Goal: Transaction & Acquisition: Purchase product/service

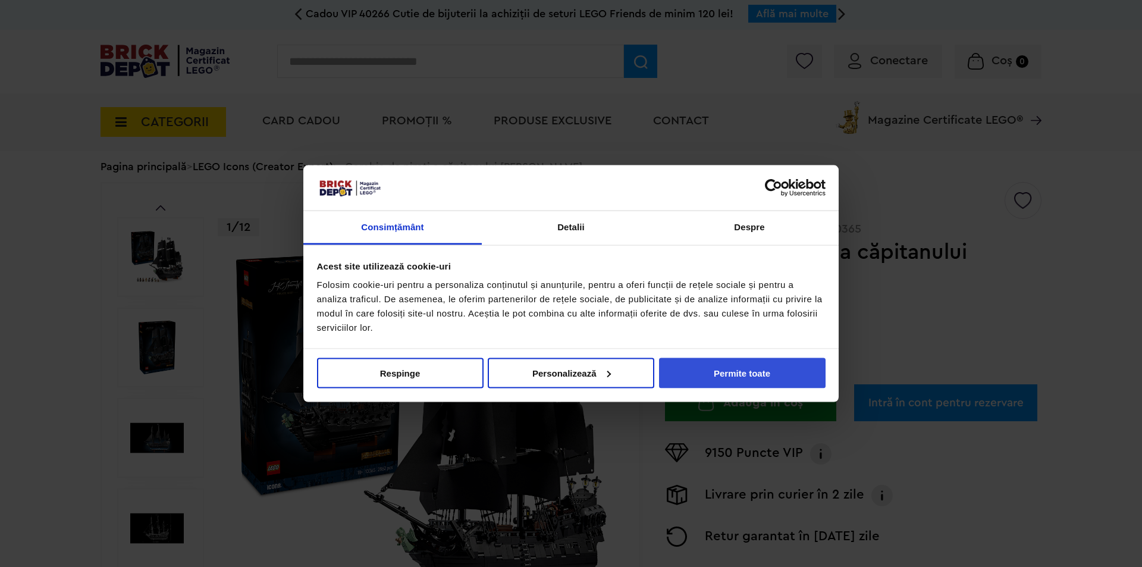
drag, startPoint x: 729, startPoint y: 372, endPoint x: 721, endPoint y: 375, distance: 8.7
click at [729, 372] on button "Permite toate" at bounding box center [742, 372] width 166 height 30
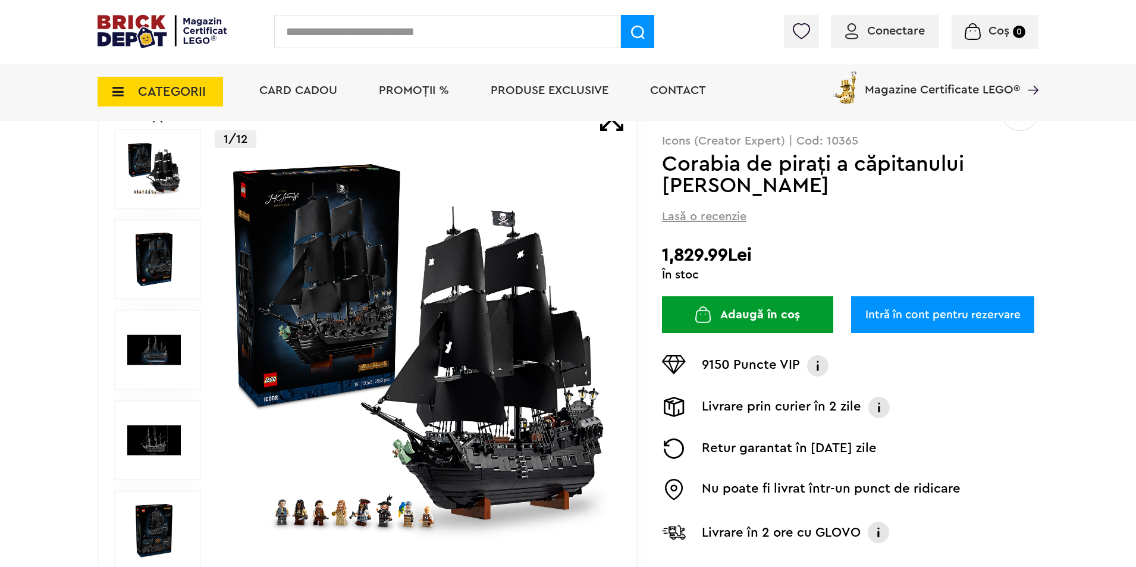
scroll to position [119, 0]
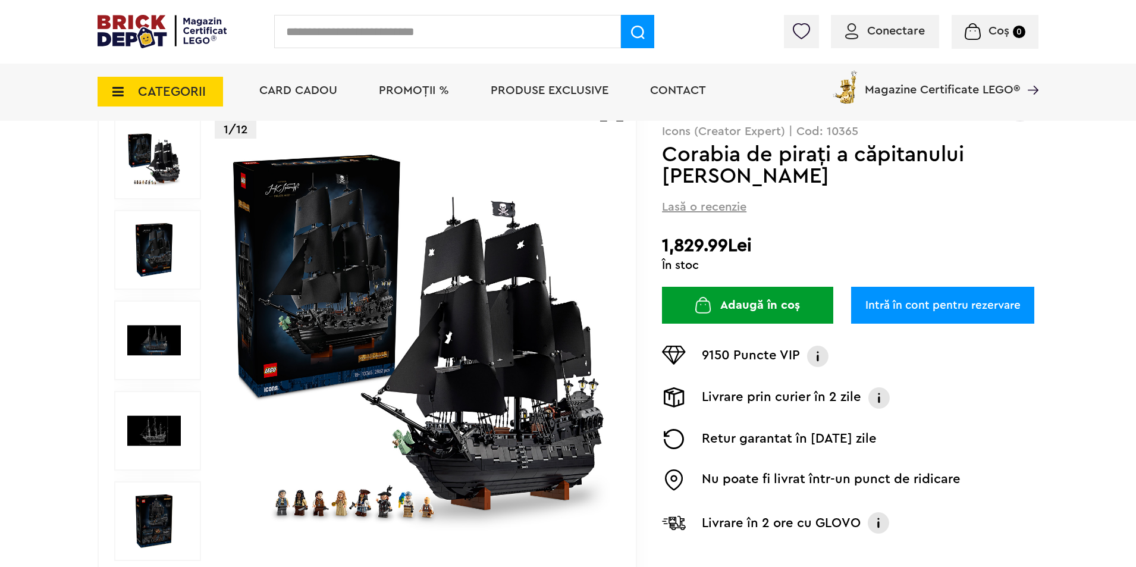
click at [369, 496] on img at bounding box center [418, 340] width 383 height 383
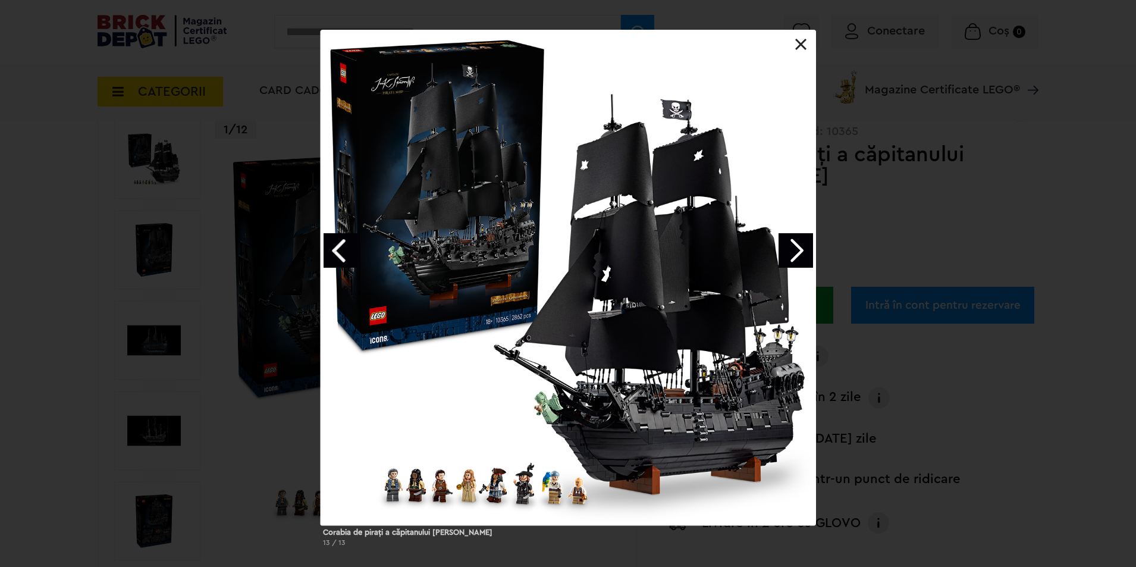
click at [796, 43] on link at bounding box center [801, 45] width 12 height 12
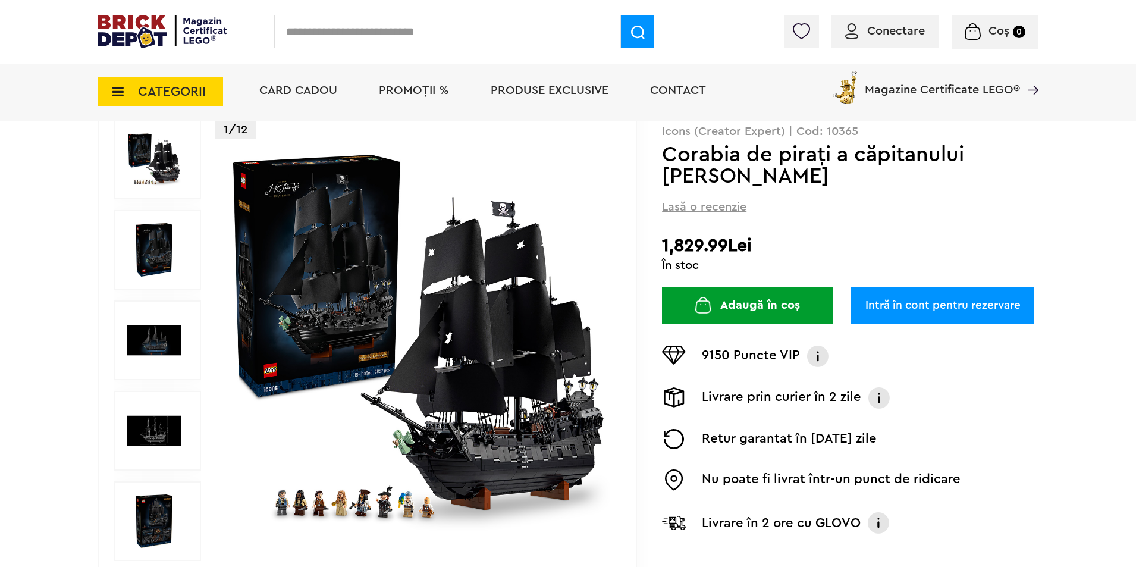
click at [139, 264] on img at bounding box center [154, 250] width 54 height 54
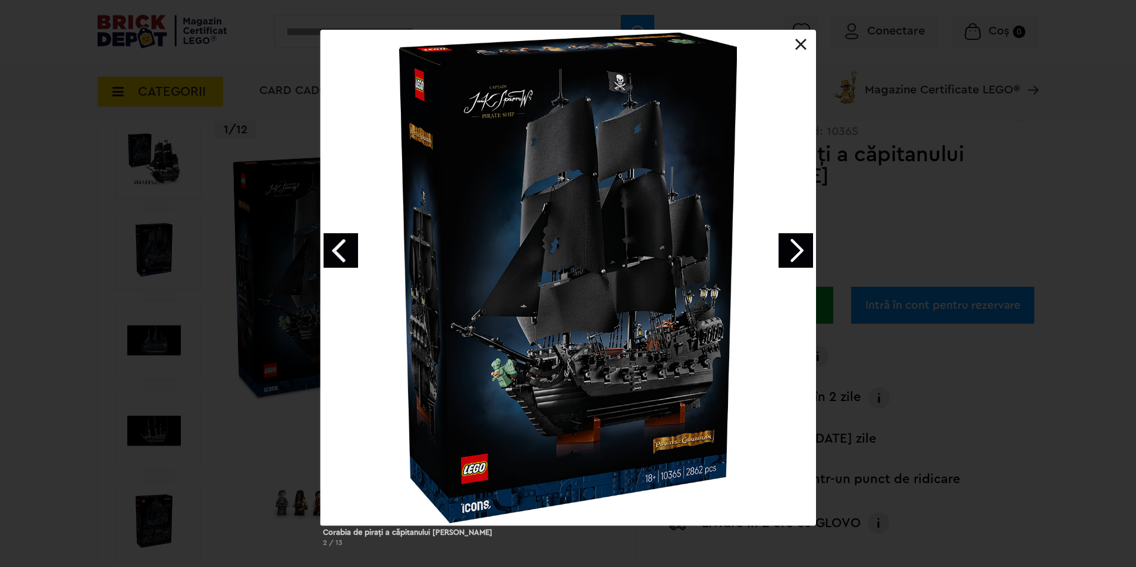
click at [795, 252] on link "Next image" at bounding box center [795, 250] width 34 height 34
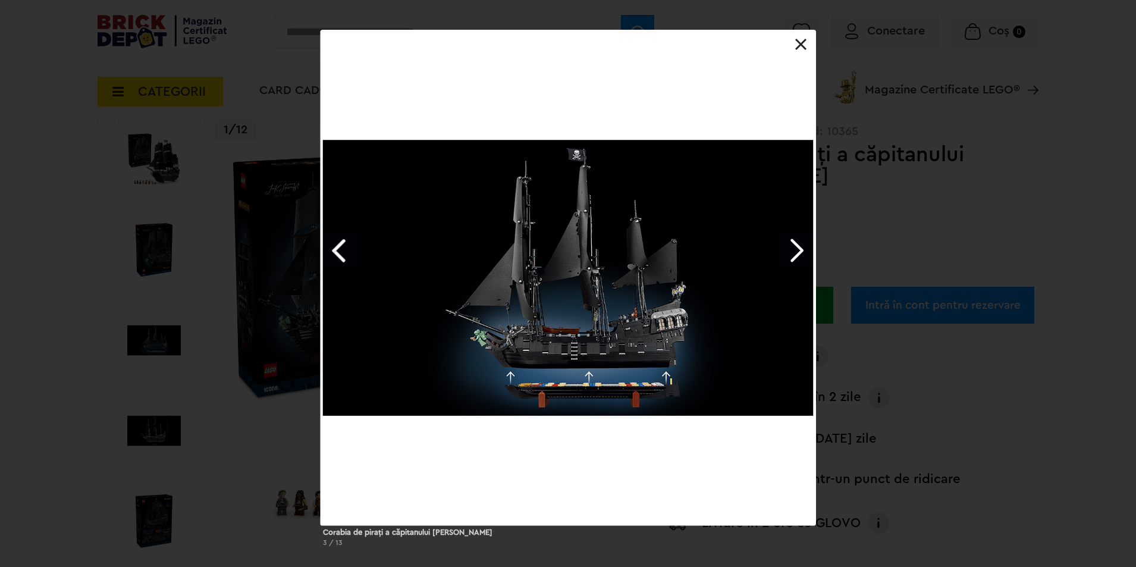
click at [796, 257] on link "Next image" at bounding box center [795, 250] width 34 height 34
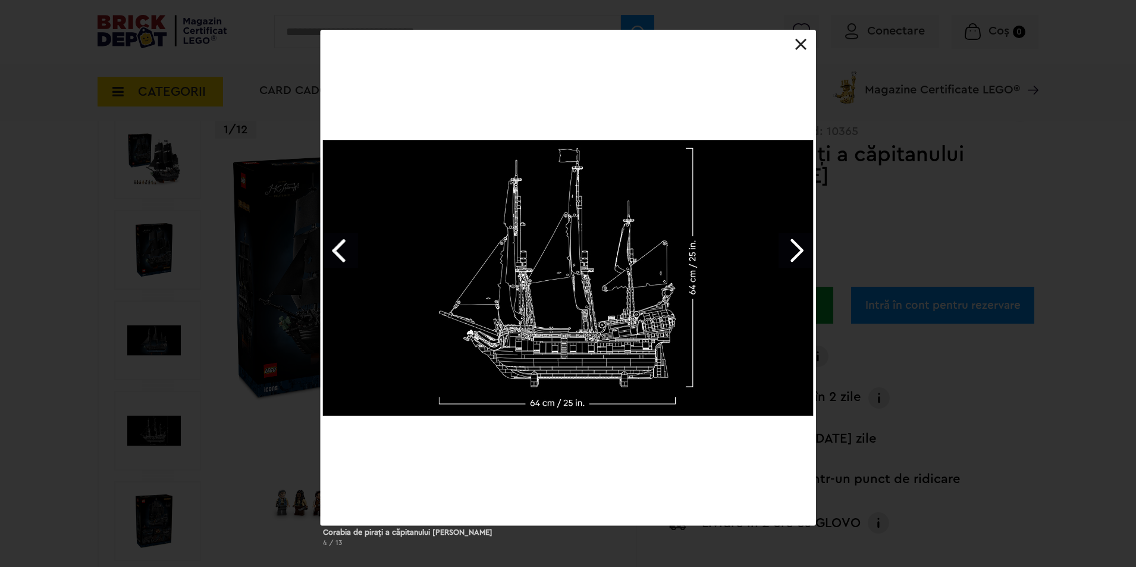
click at [796, 257] on link "Next image" at bounding box center [795, 250] width 34 height 34
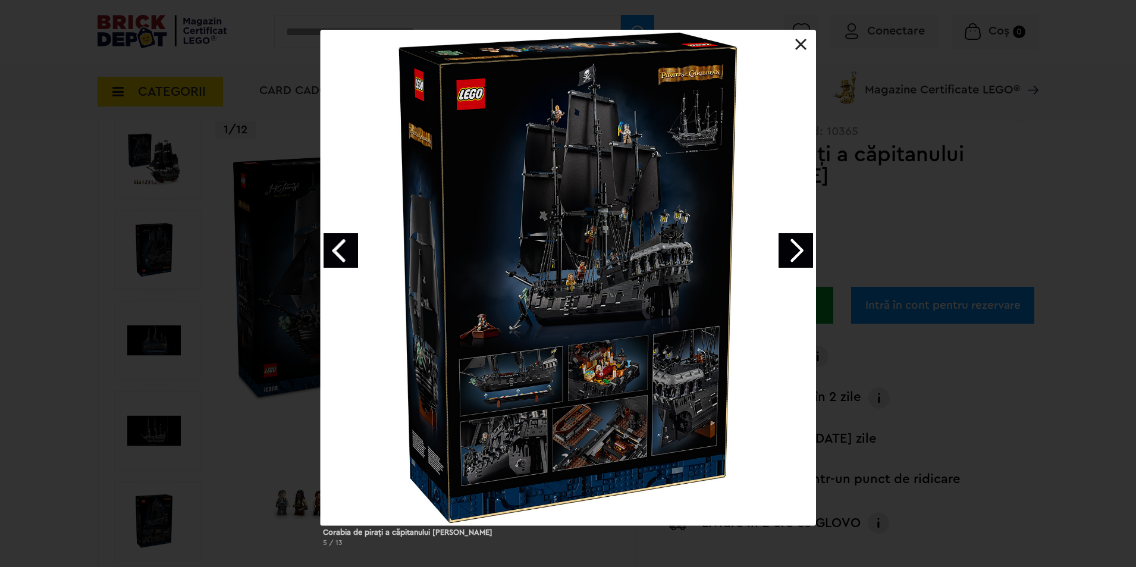
click at [796, 257] on link "Next image" at bounding box center [795, 250] width 34 height 34
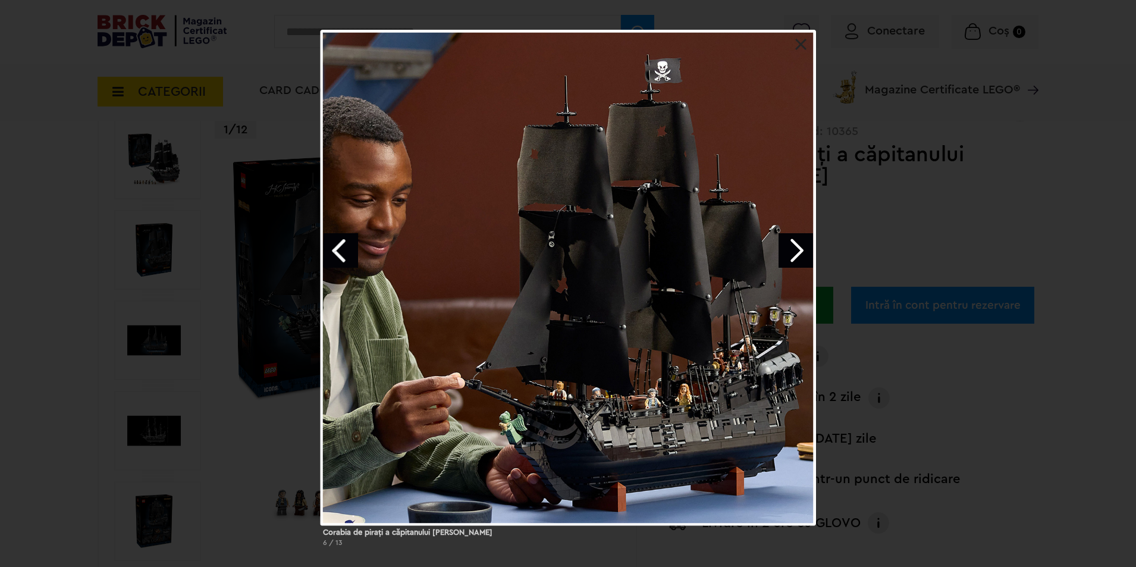
click at [796, 257] on link "Next image" at bounding box center [795, 250] width 34 height 34
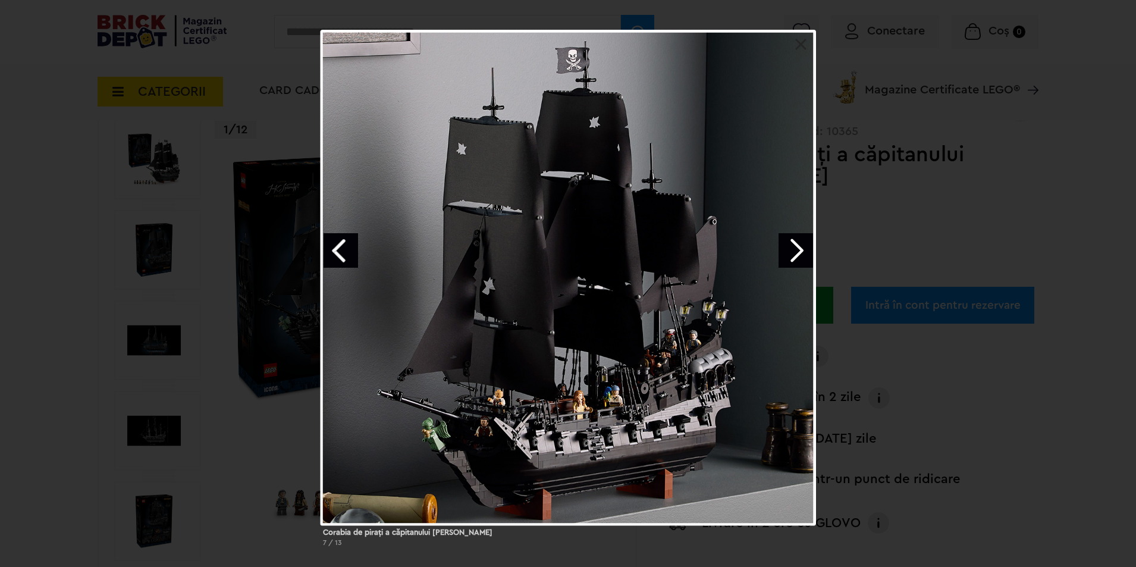
click at [797, 258] on link "Next image" at bounding box center [795, 250] width 34 height 34
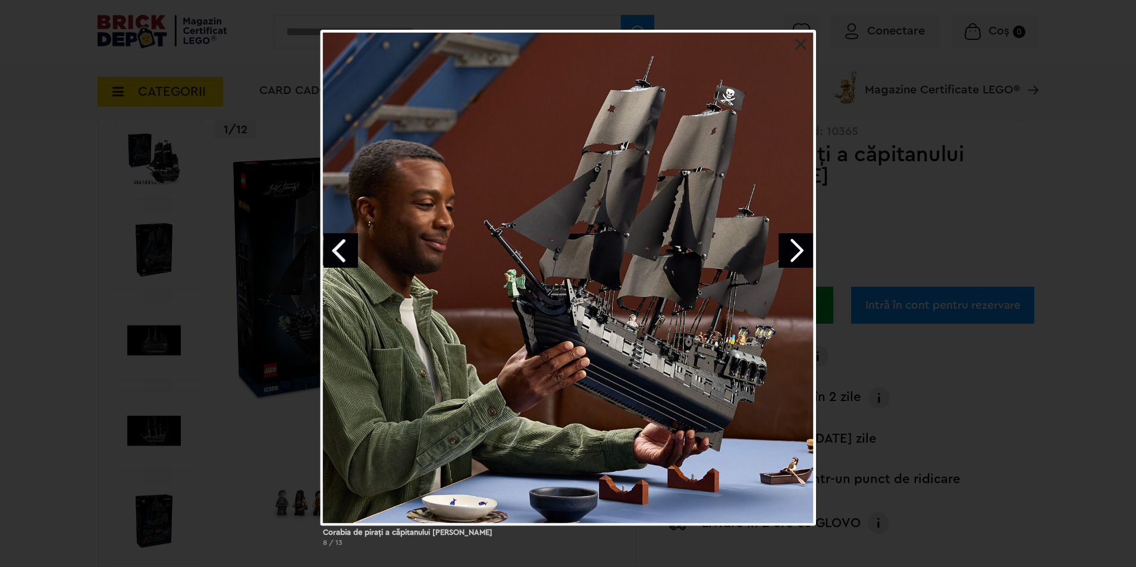
click at [797, 258] on link "Next image" at bounding box center [795, 250] width 34 height 34
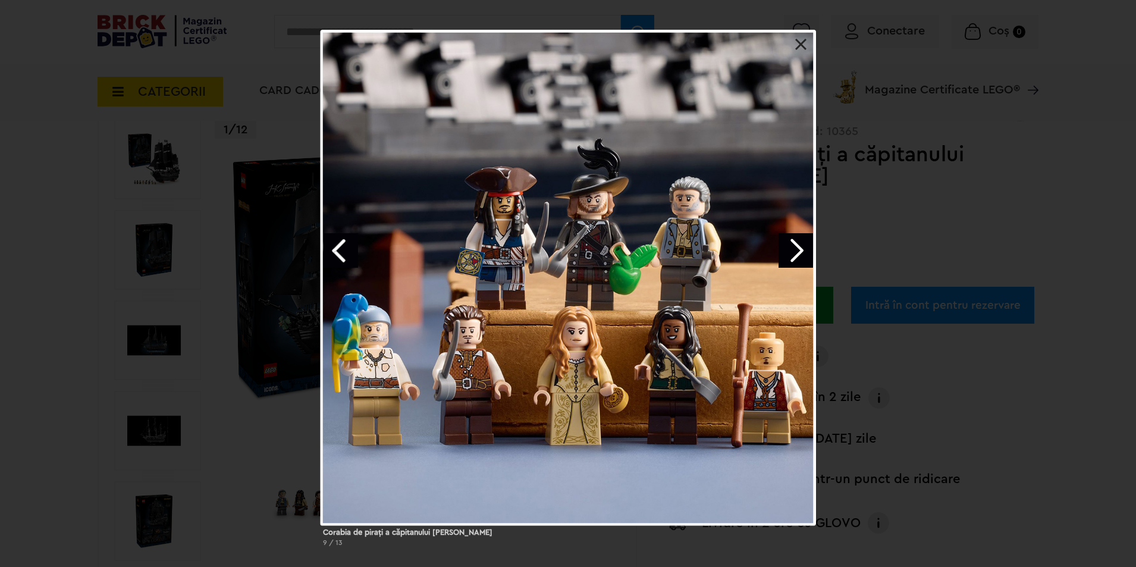
click at [792, 245] on link "Next image" at bounding box center [795, 250] width 34 height 34
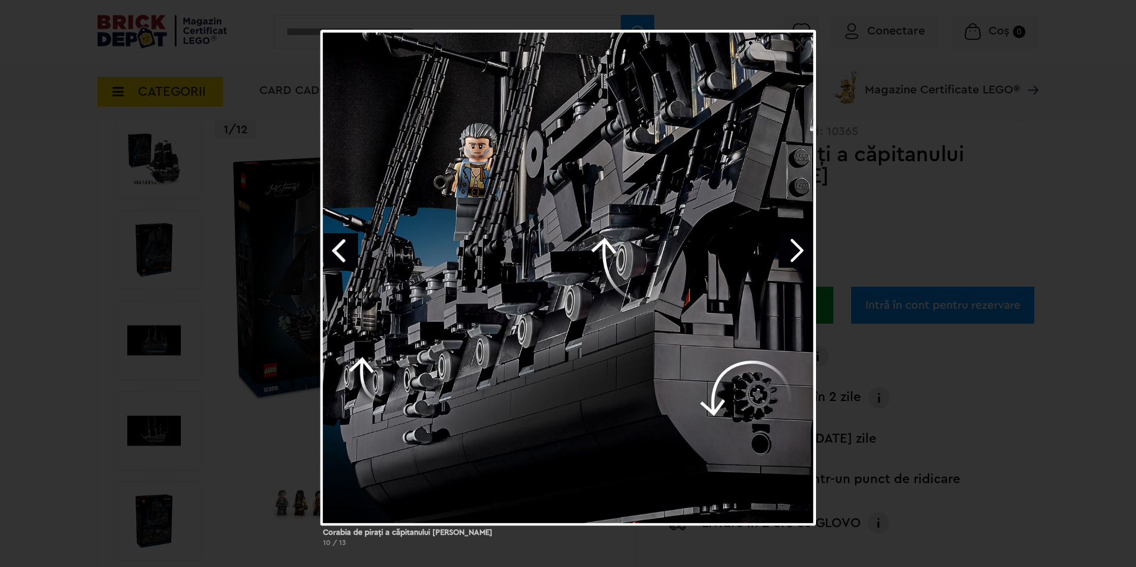
click at [792, 245] on link "Next image" at bounding box center [795, 250] width 34 height 34
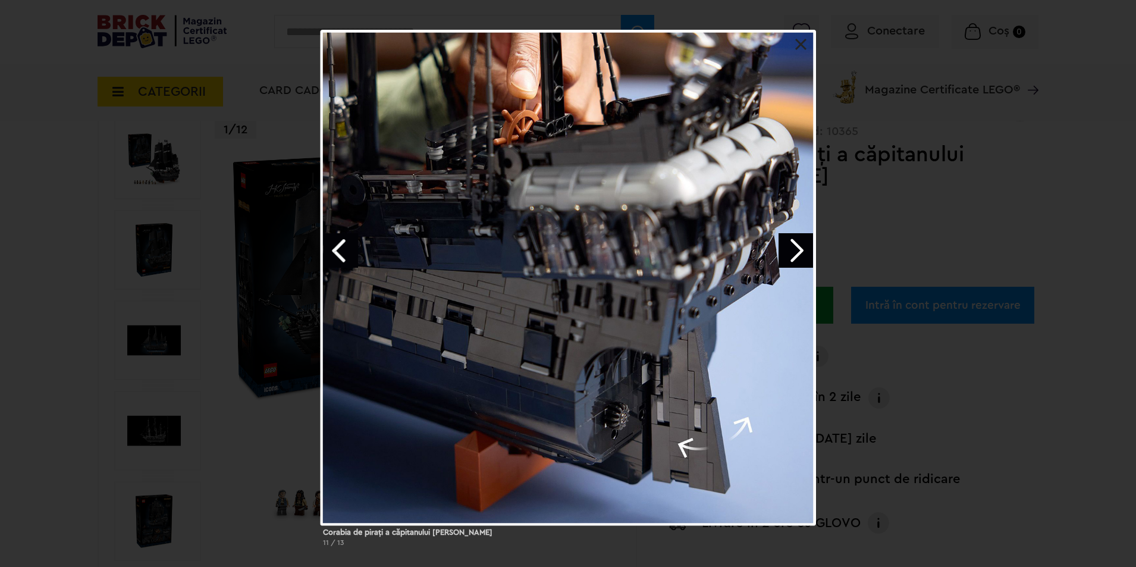
click at [792, 245] on link "Next image" at bounding box center [795, 250] width 34 height 34
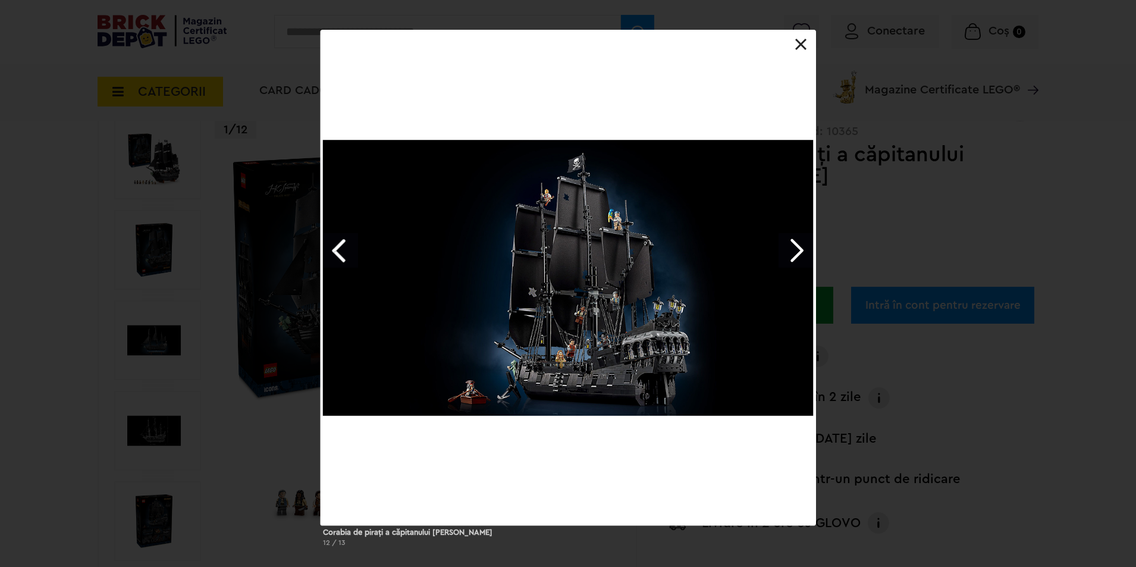
click at [792, 245] on link "Next image" at bounding box center [795, 250] width 34 height 34
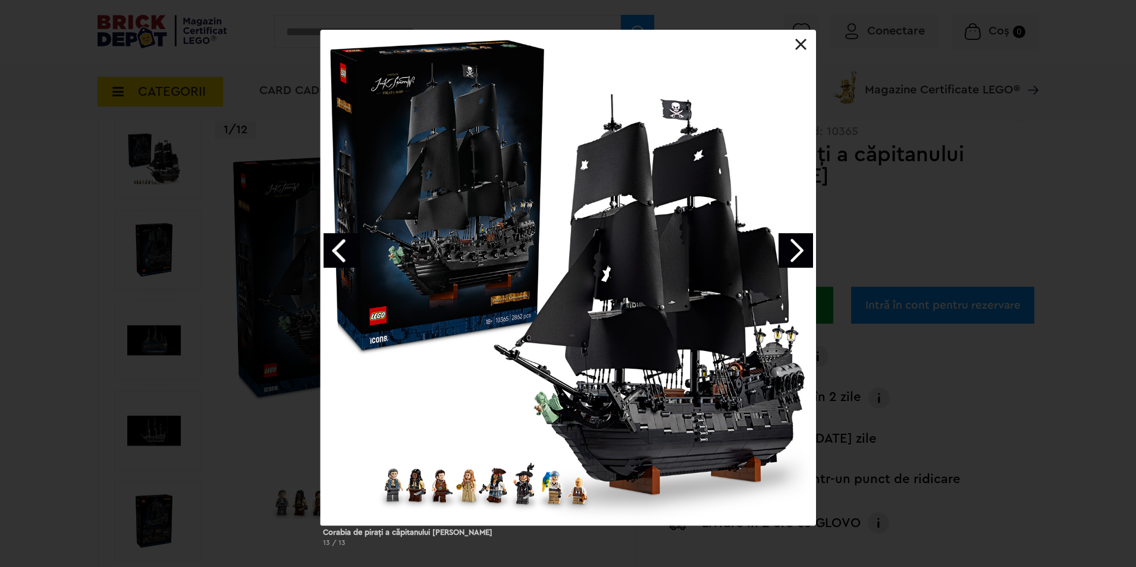
click at [792, 245] on link "Next image" at bounding box center [795, 250] width 34 height 34
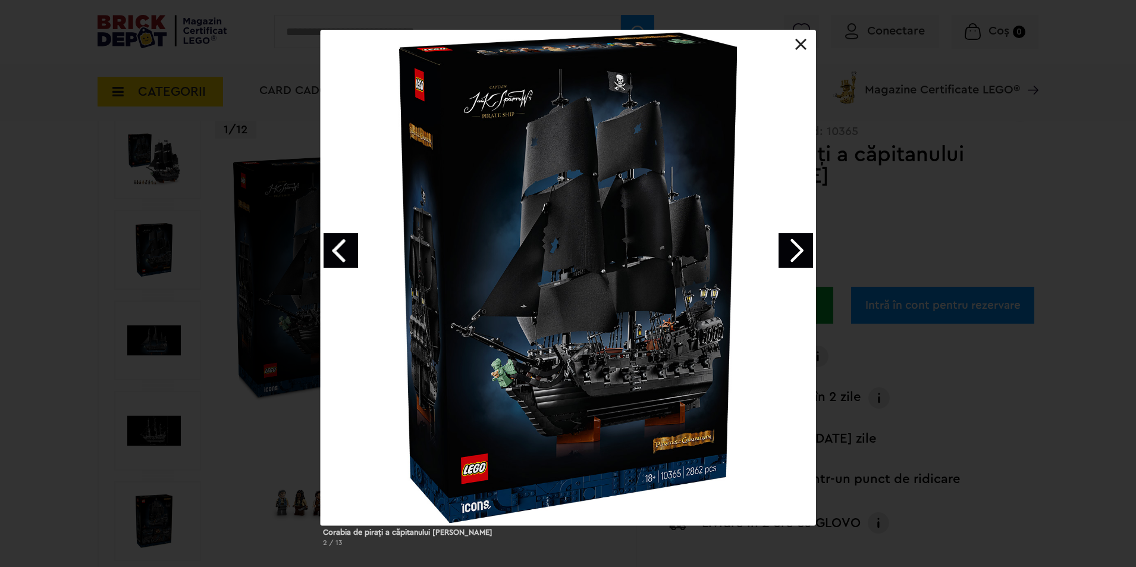
click at [807, 47] on div at bounding box center [567, 277] width 495 height 495
click at [799, 43] on link at bounding box center [801, 45] width 12 height 12
